Goal: Information Seeking & Learning: Check status

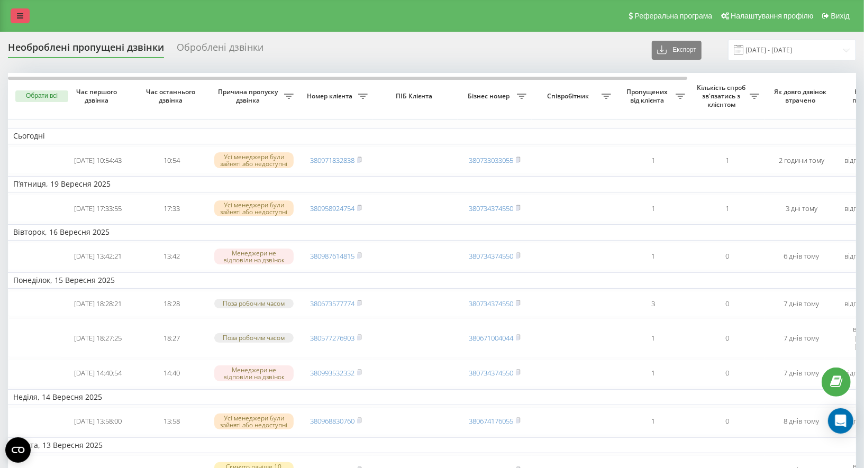
click at [22, 14] on icon at bounding box center [20, 15] width 6 height 7
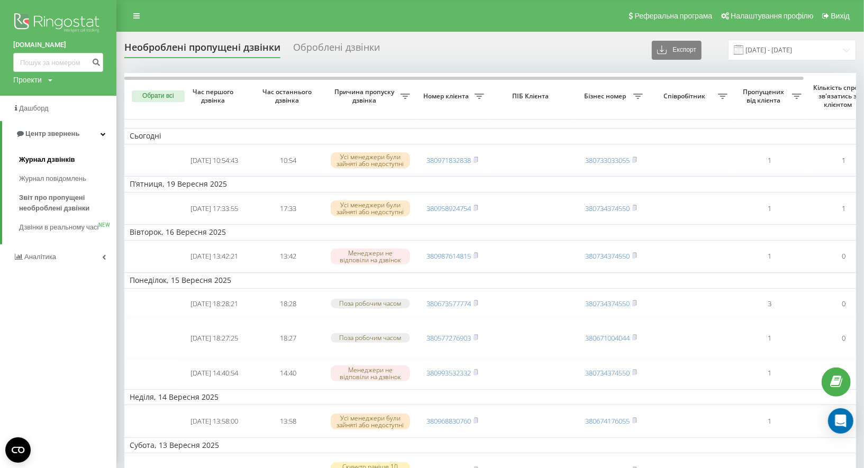
click at [69, 160] on span "Журнал дзвінків" at bounding box center [47, 159] width 56 height 11
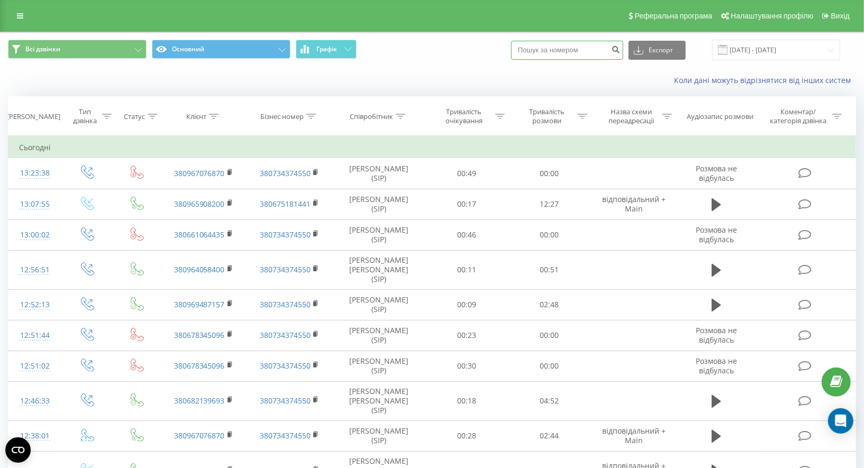
click at [557, 50] on input at bounding box center [567, 50] width 112 height 19
paste input "0660688161"
type input "0660688161"
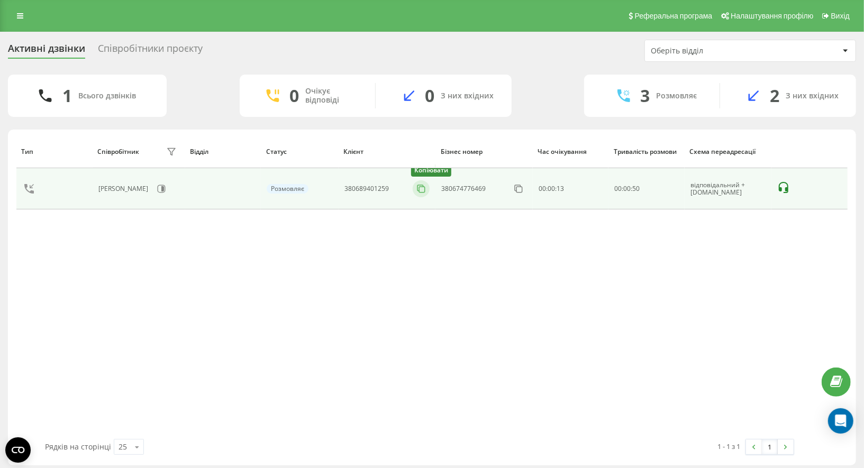
click at [418, 187] on icon at bounding box center [421, 189] width 11 height 11
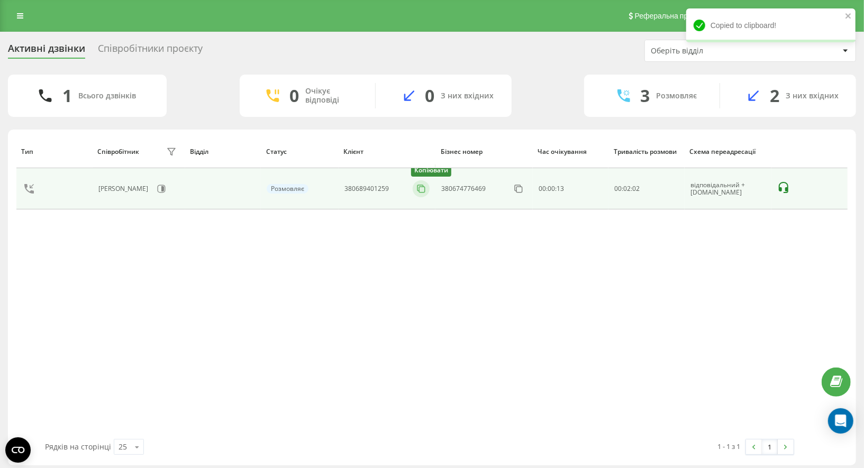
click at [421, 188] on icon at bounding box center [421, 189] width 11 height 11
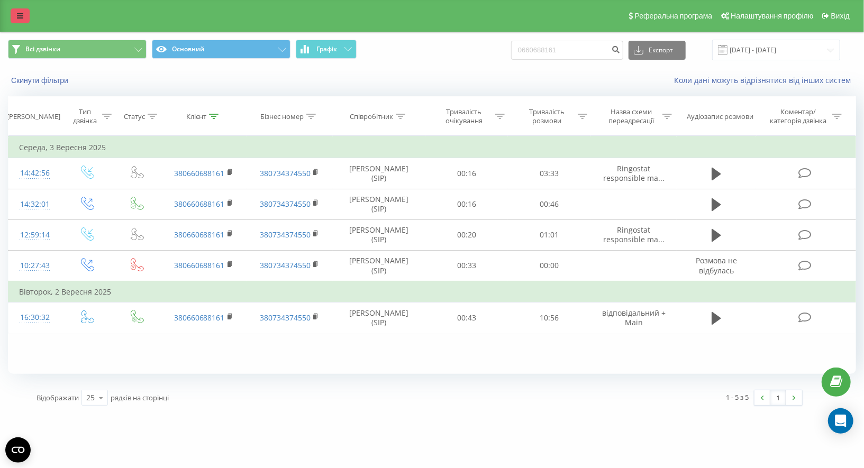
click at [20, 11] on link at bounding box center [20, 15] width 19 height 15
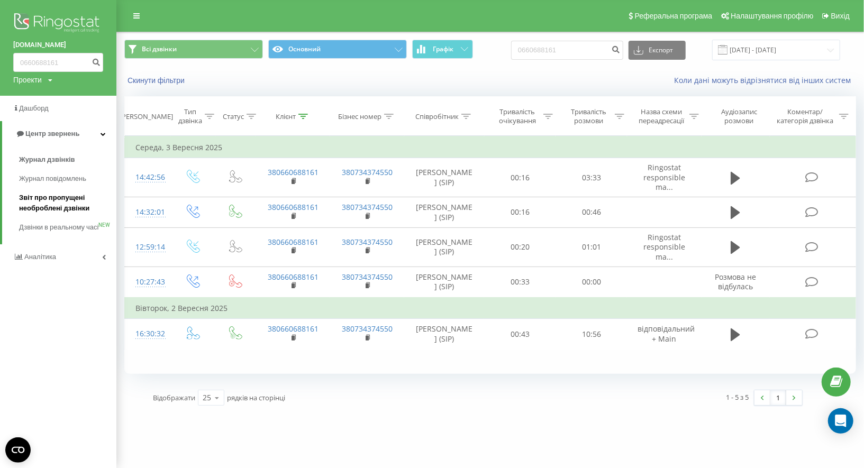
click at [62, 199] on span "Звіт про пропущені необроблені дзвінки" at bounding box center [65, 203] width 92 height 21
